Goal: Find contact information: Find contact information

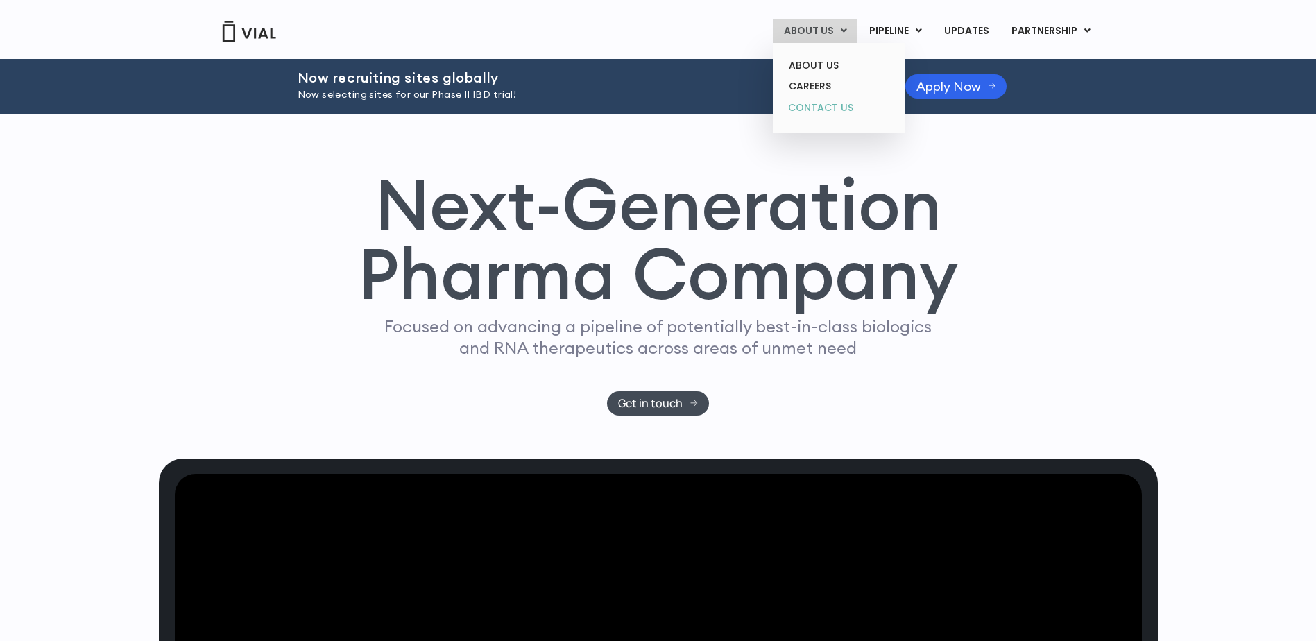
click at [817, 109] on link "CONTACT US" at bounding box center [838, 108] width 121 height 22
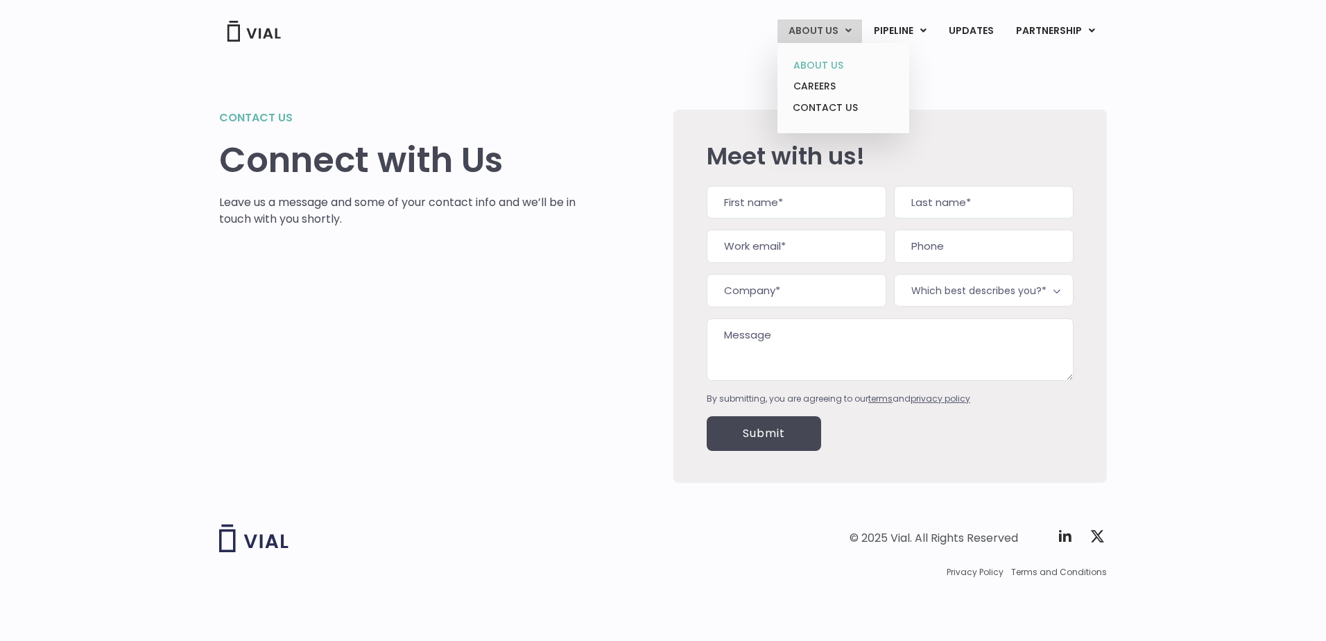
click at [819, 62] on link "ABOUT US" at bounding box center [843, 66] width 121 height 22
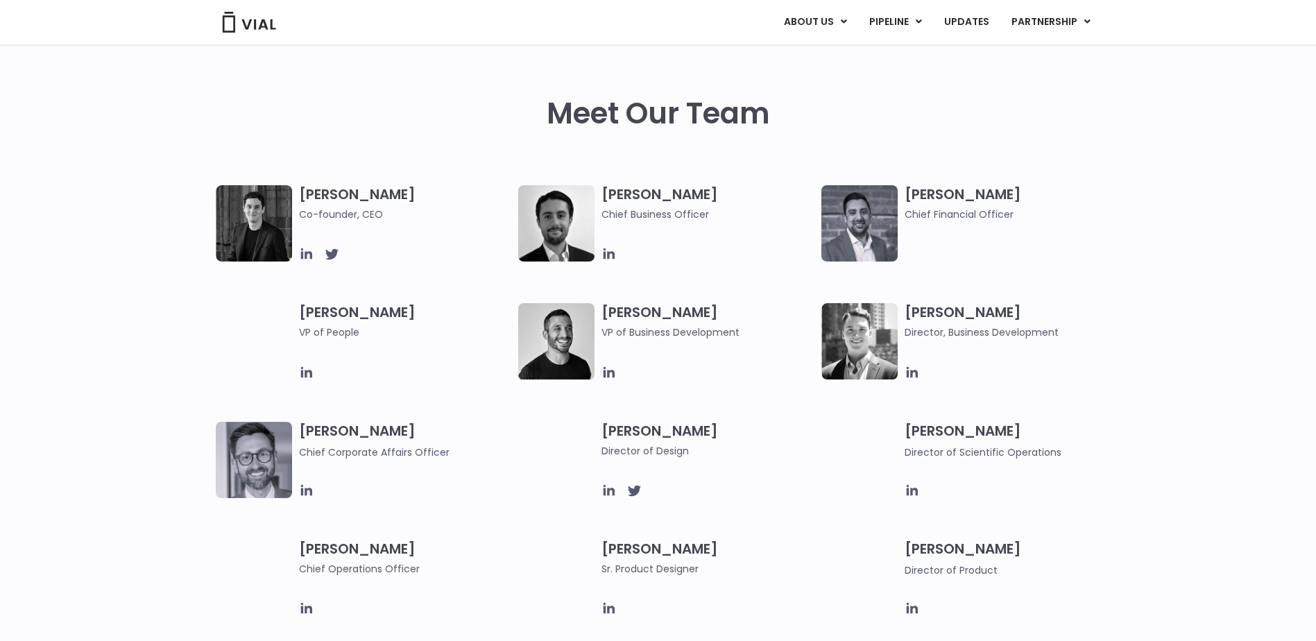
scroll to position [624, 0]
